Goal: Information Seeking & Learning: Learn about a topic

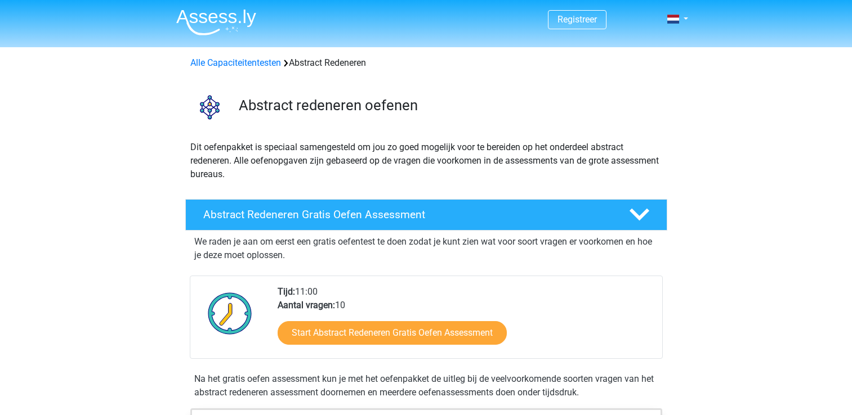
scroll to position [56, 0]
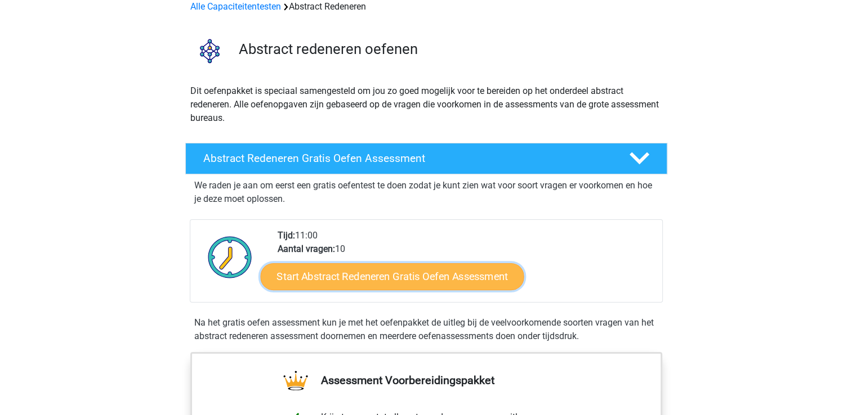
click at [387, 285] on link "Start Abstract Redeneren Gratis Oefen Assessment" at bounding box center [391, 276] width 263 height 27
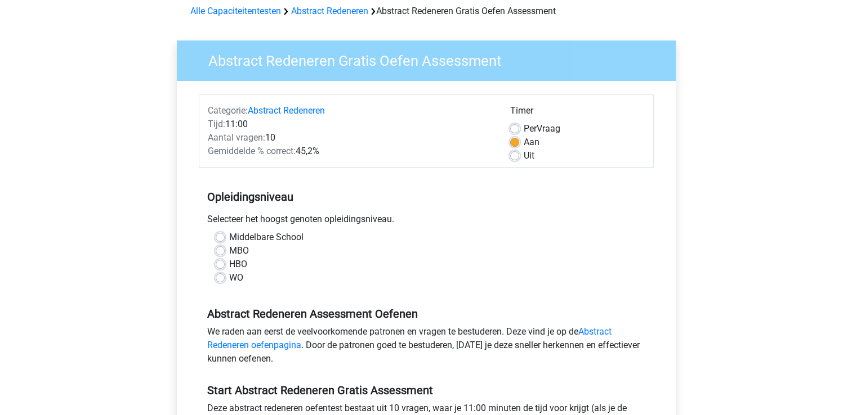
scroll to position [54, 0]
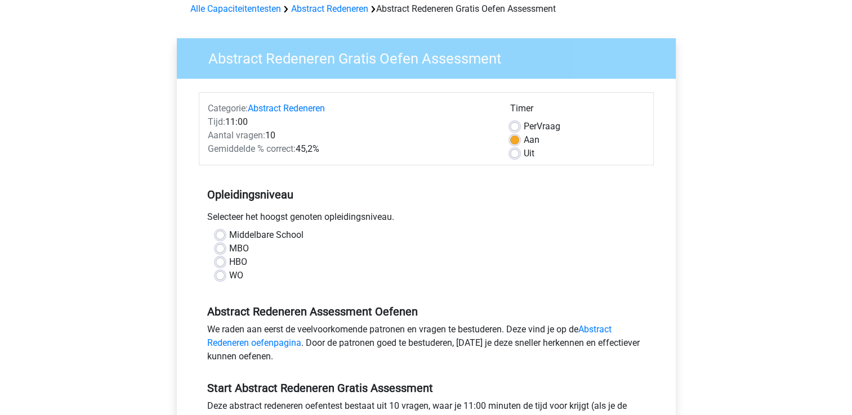
click at [229, 235] on label "Middelbare School" at bounding box center [266, 236] width 74 height 14
click at [223, 235] on input "Middelbare School" at bounding box center [220, 234] width 9 height 11
radio input "true"
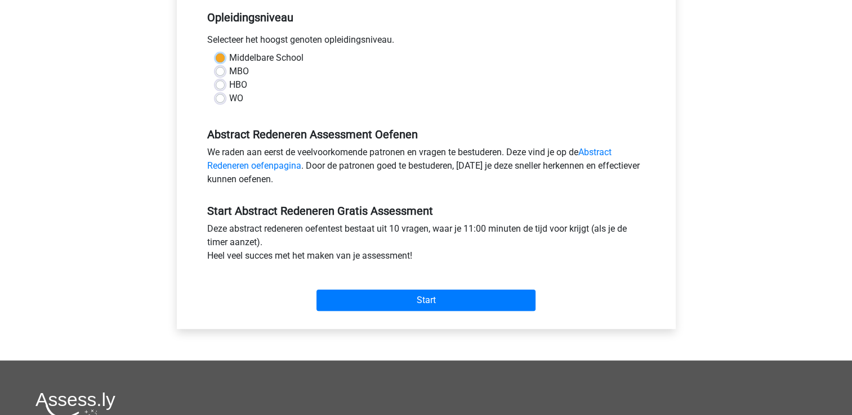
scroll to position [232, 0]
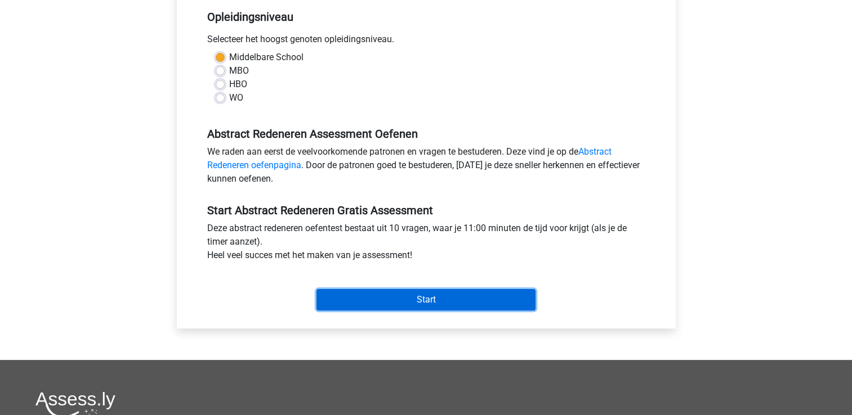
click at [435, 295] on input "Start" at bounding box center [425, 299] width 219 height 21
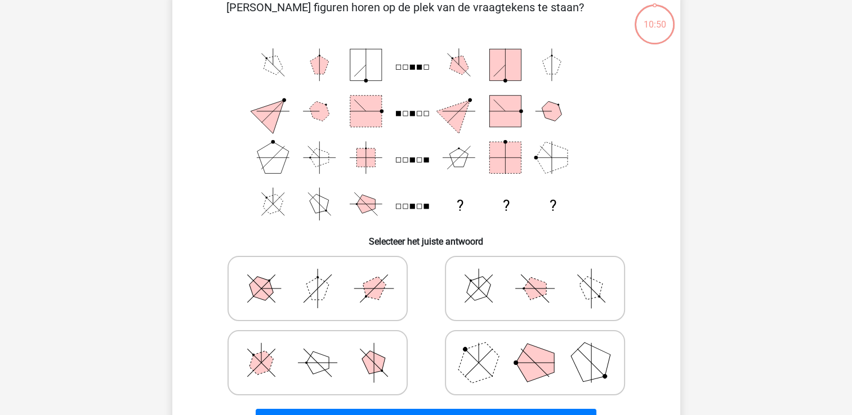
scroll to position [63, 0]
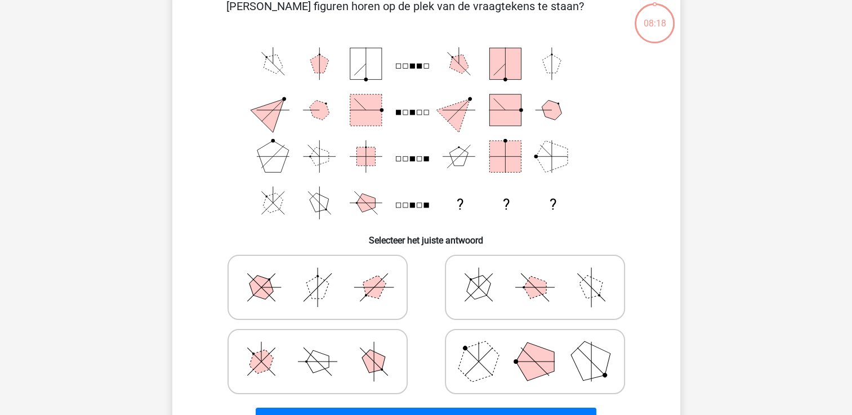
click at [332, 361] on icon at bounding box center [317, 362] width 169 height 56
click at [325, 348] on input "radio" at bounding box center [321, 344] width 7 height 7
radio input "true"
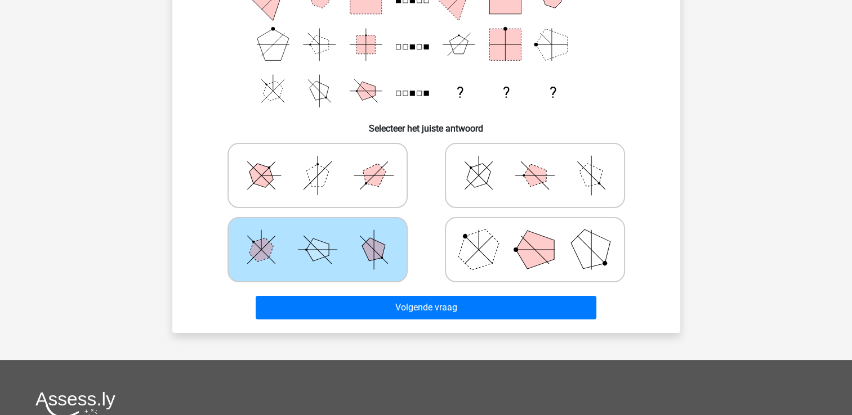
scroll to position [176, 0]
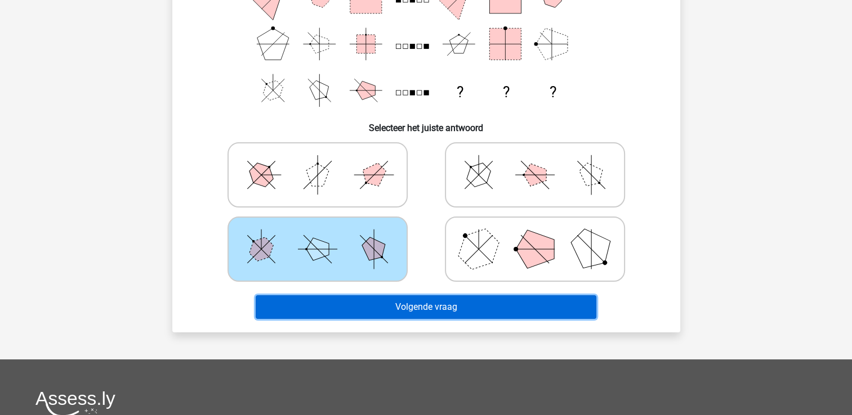
click at [491, 298] on button "Volgende vraag" at bounding box center [426, 308] width 341 height 24
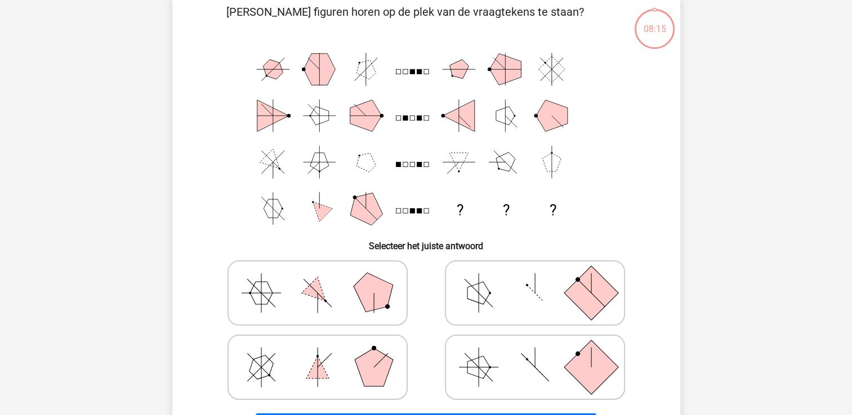
scroll to position [52, 0]
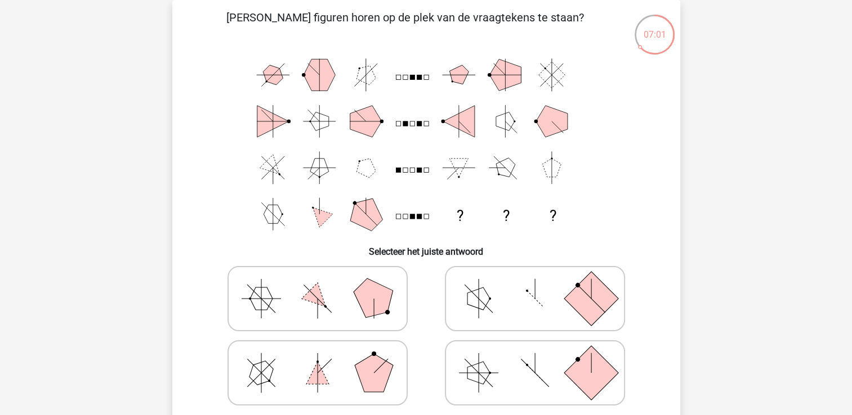
click at [320, 379] on polygon at bounding box center [317, 373] width 23 height 23
click at [320, 359] on input "radio" at bounding box center [321, 355] width 7 height 7
radio input "true"
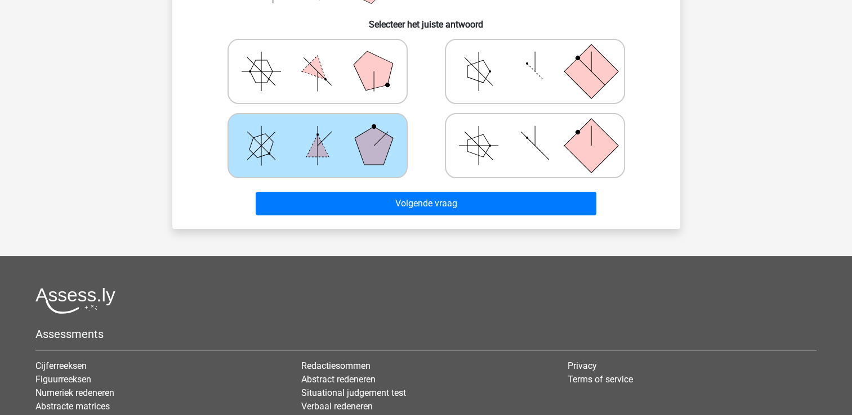
scroll to position [280, 0]
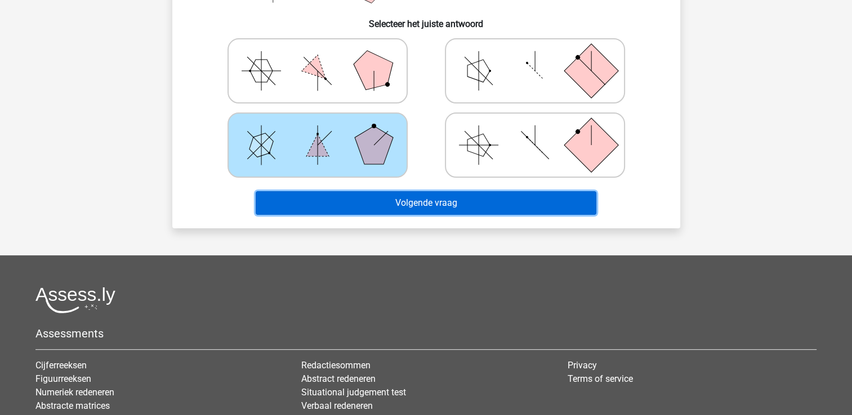
click at [440, 206] on button "Volgende vraag" at bounding box center [426, 203] width 341 height 24
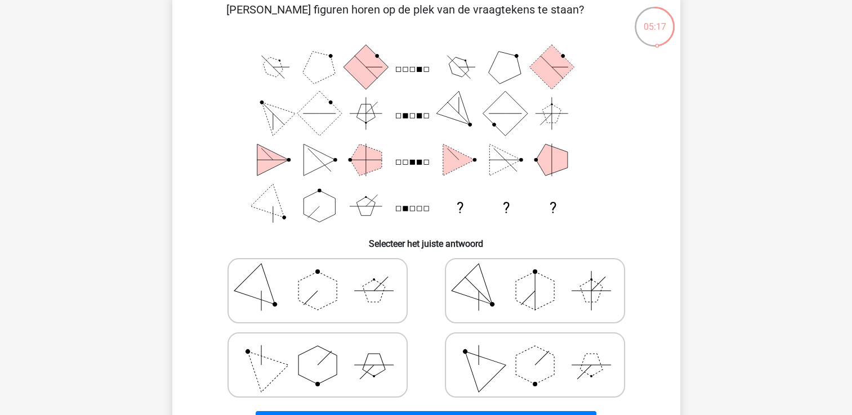
scroll to position [60, 0]
click at [489, 290] on icon at bounding box center [534, 290] width 169 height 56
click at [535, 276] on input "radio" at bounding box center [538, 272] width 7 height 7
radio input "true"
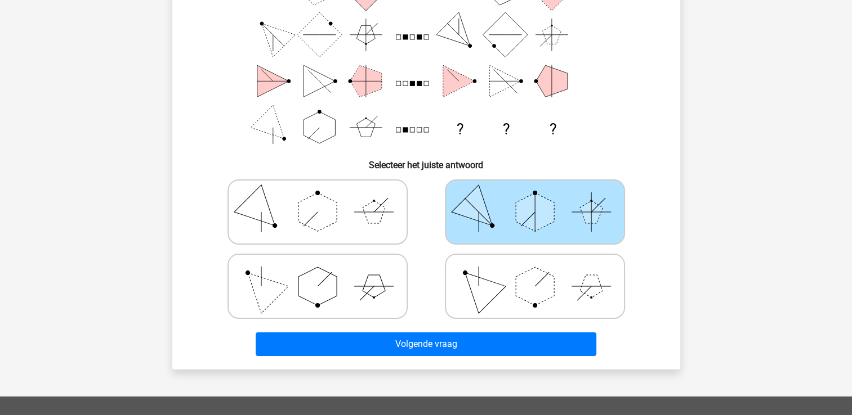
scroll to position [139, 0]
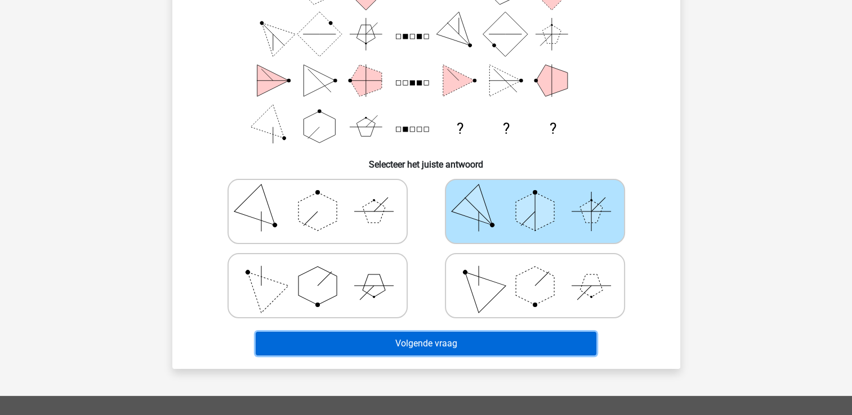
click at [453, 341] on button "Volgende vraag" at bounding box center [426, 344] width 341 height 24
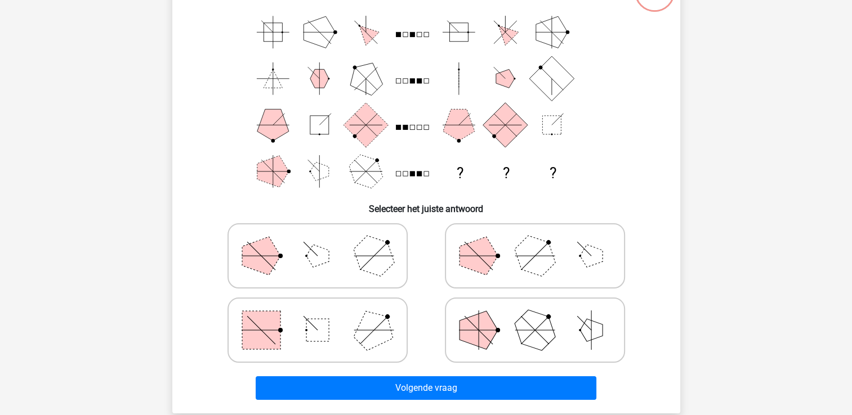
scroll to position [52, 0]
